Goal: Information Seeking & Learning: Find specific fact

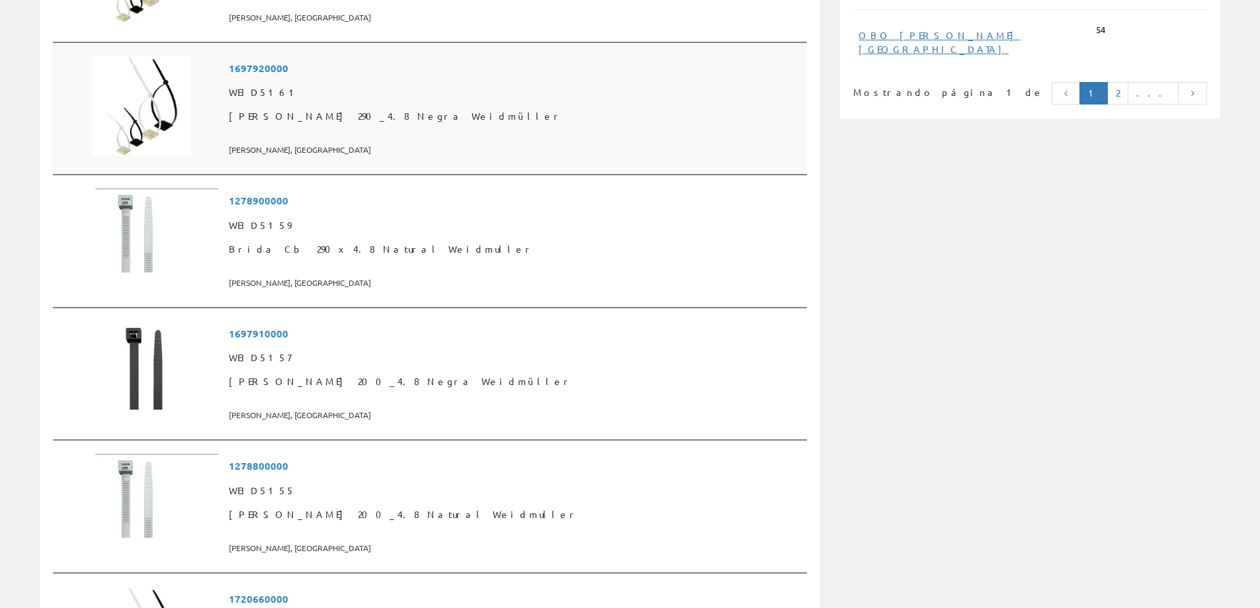
scroll to position [1256, 0]
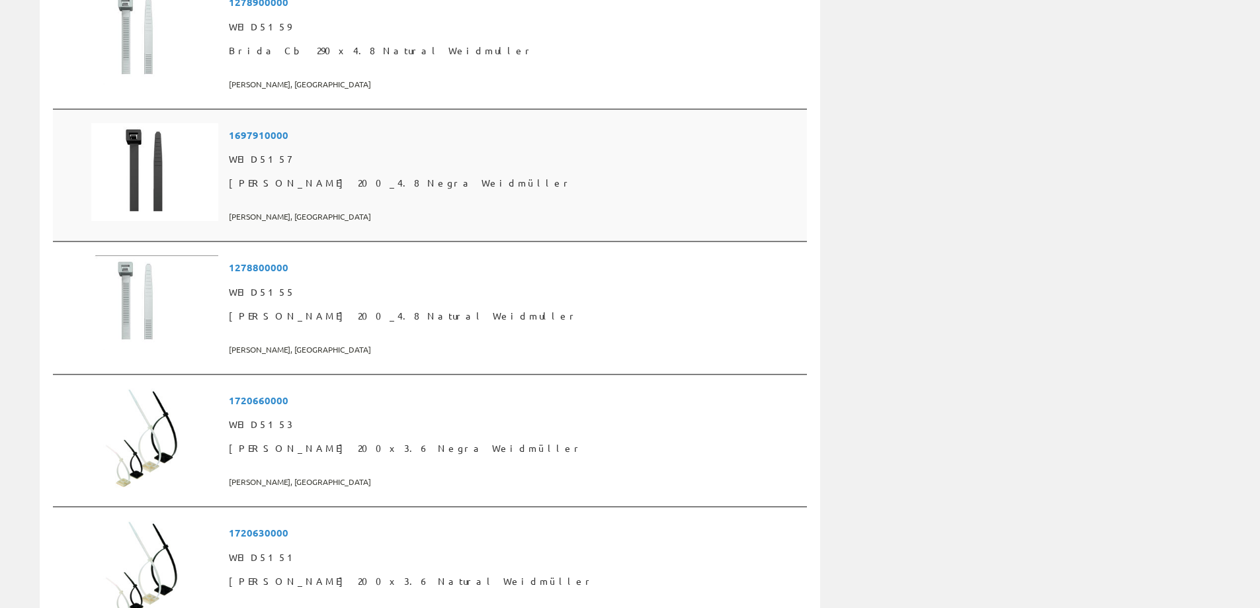
click at [288, 139] on font "1697910000" at bounding box center [259, 134] width 60 height 13
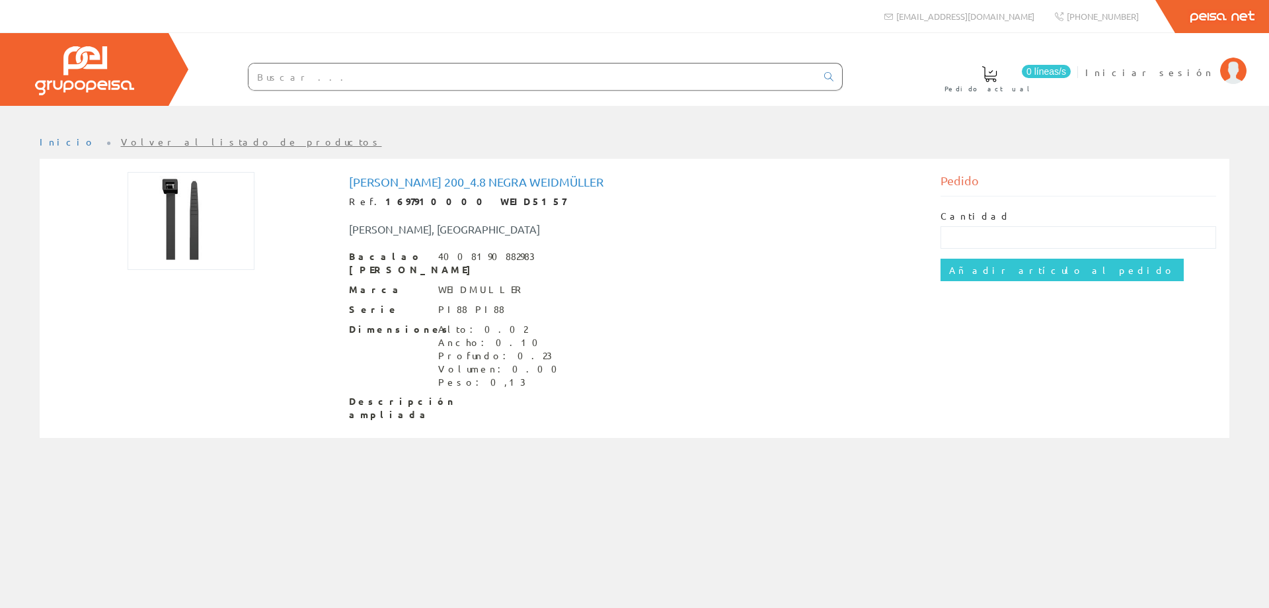
click at [438, 199] on font "1697910000 WEID5157" at bounding box center [475, 201] width 181 height 12
copy div "Ref. 1697910000 WEID5157"
click at [675, 181] on h1 "[PERSON_NAME] 200_4.8 Negra Weidmüller" at bounding box center [635, 181] width 572 height 13
